Goal: Task Accomplishment & Management: Manage account settings

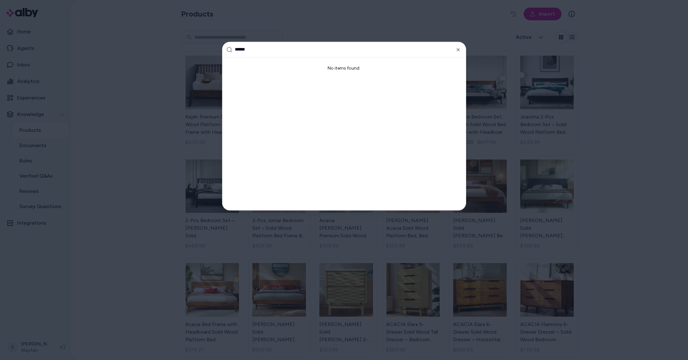
click at [461, 48] on input "******" at bounding box center [348, 49] width 227 height 15
click at [458, 48] on icon "button" at bounding box center [458, 49] width 5 height 5
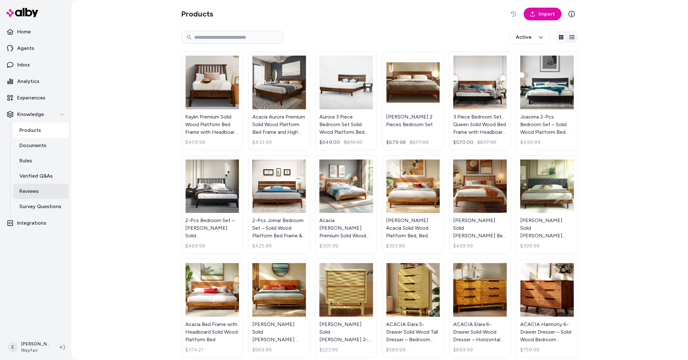
click at [42, 187] on link "Reviews" at bounding box center [41, 191] width 56 height 15
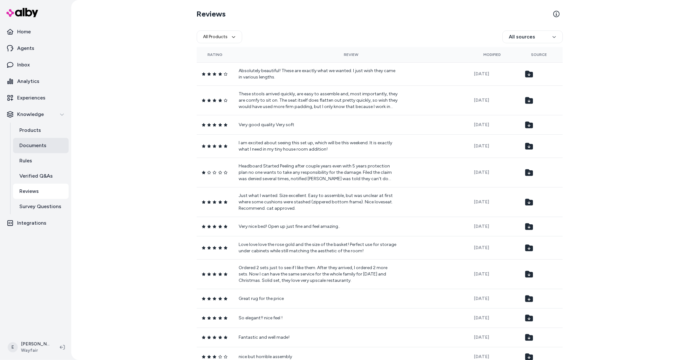
click at [41, 147] on p "Documents" at bounding box center [32, 146] width 27 height 8
click at [40, 145] on p "Documents" at bounding box center [32, 146] width 27 height 8
click at [53, 146] on link "Documents" at bounding box center [41, 145] width 56 height 15
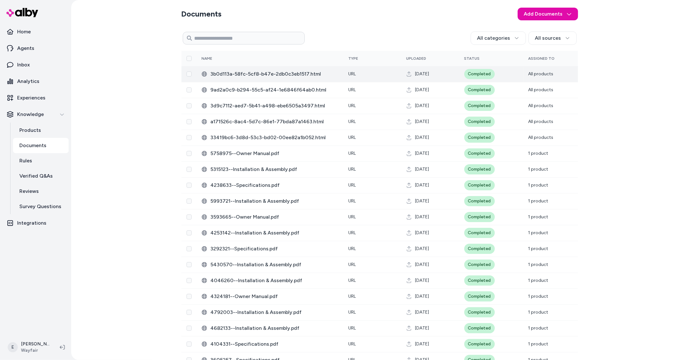
click at [315, 79] on td "3b0d113a-58fc-5cf8-b47e-2db0c3eb1517.html" at bounding box center [270, 74] width 147 height 16
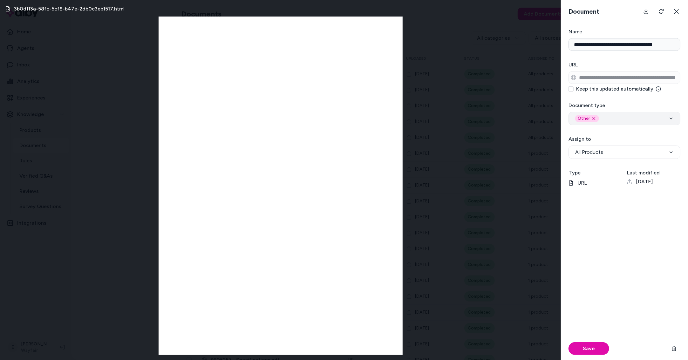
click at [636, 120] on div "Other Remove other option" at bounding box center [624, 119] width 99 height 8
